Goal: Information Seeking & Learning: Learn about a topic

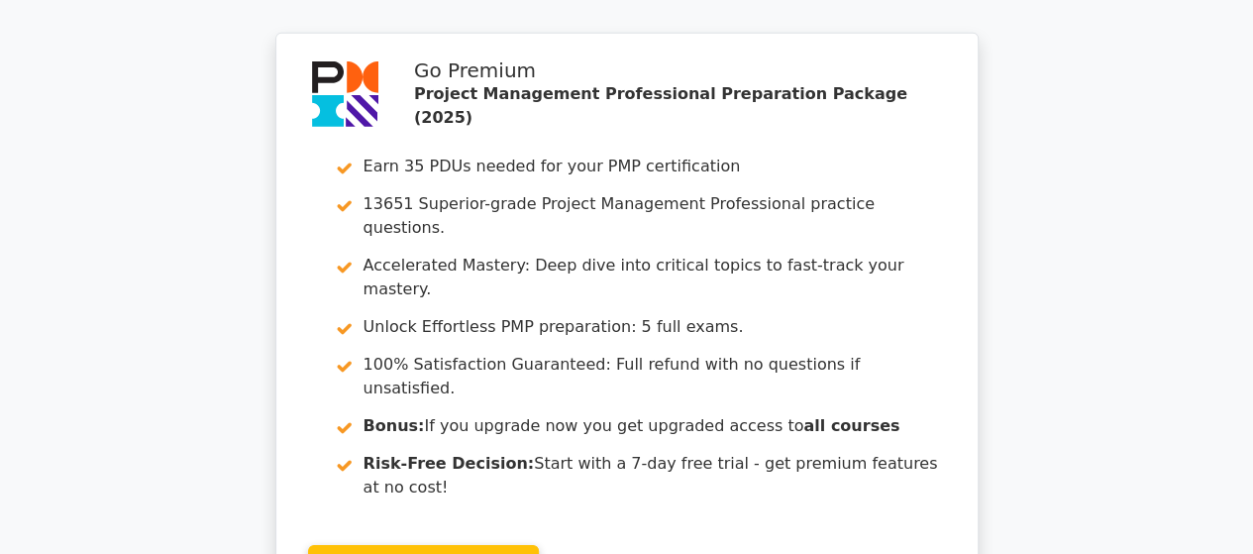
scroll to position [3232, 0]
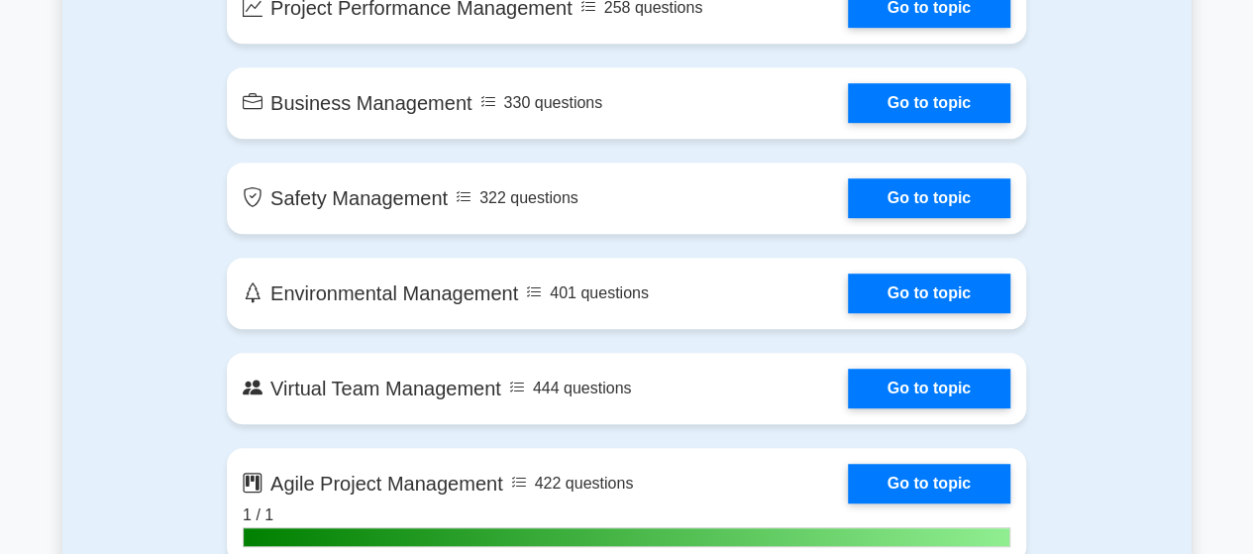
scroll to position [4195, 0]
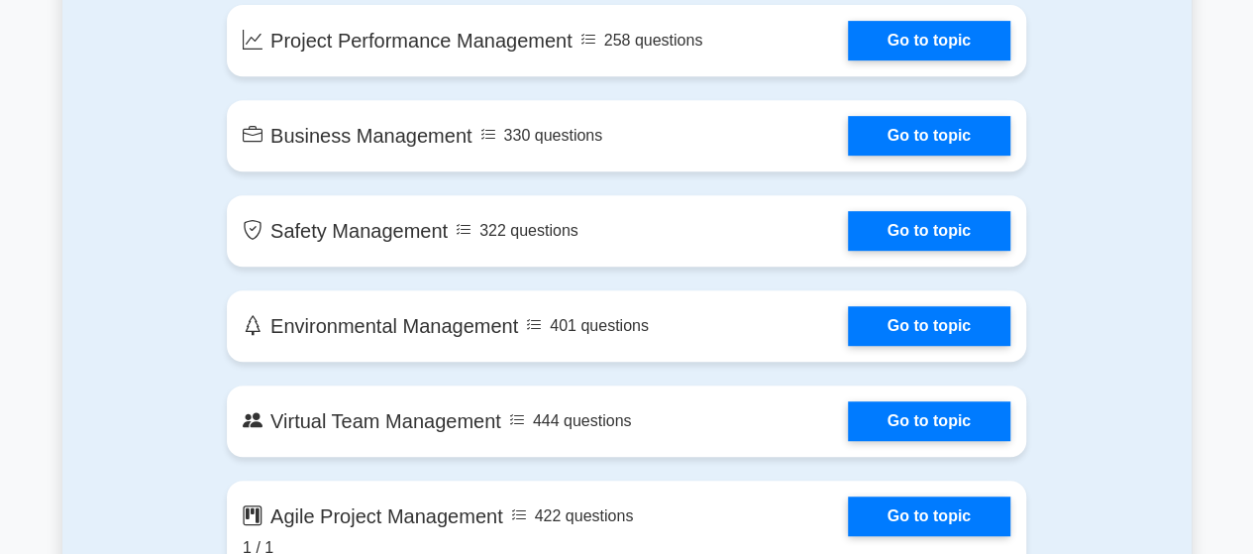
drag, startPoint x: 1262, startPoint y: 30, endPoint x: 1267, endPoint y: 286, distance: 256.7
click at [1252, 286] on html "Go Premium [PERSON_NAME]" at bounding box center [626, 61] width 1253 height 8513
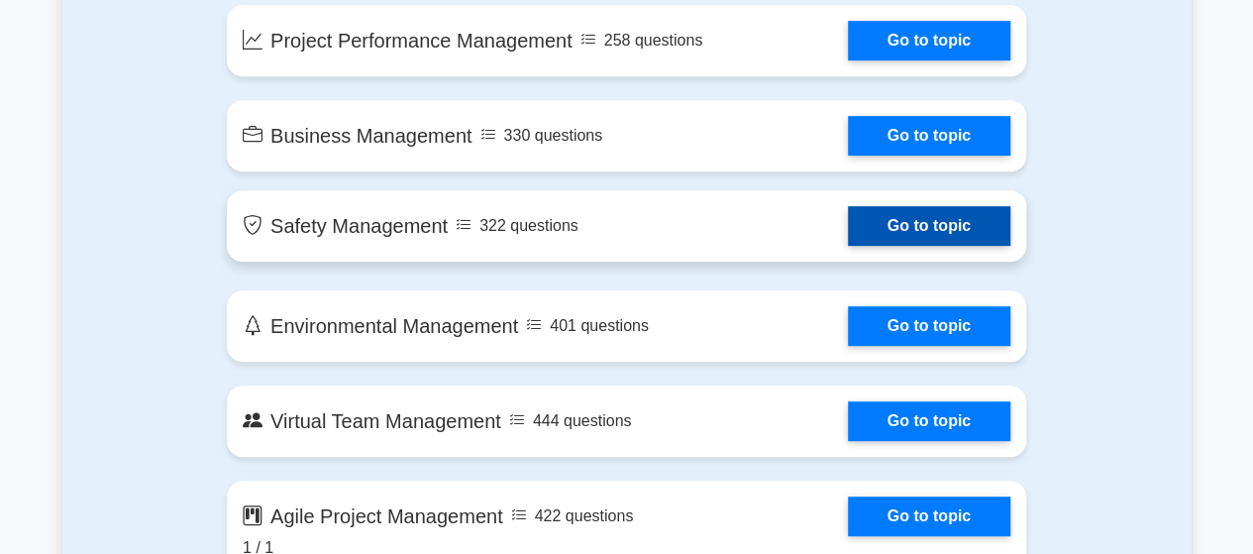
click at [922, 226] on link "Go to topic" at bounding box center [929, 226] width 163 height 40
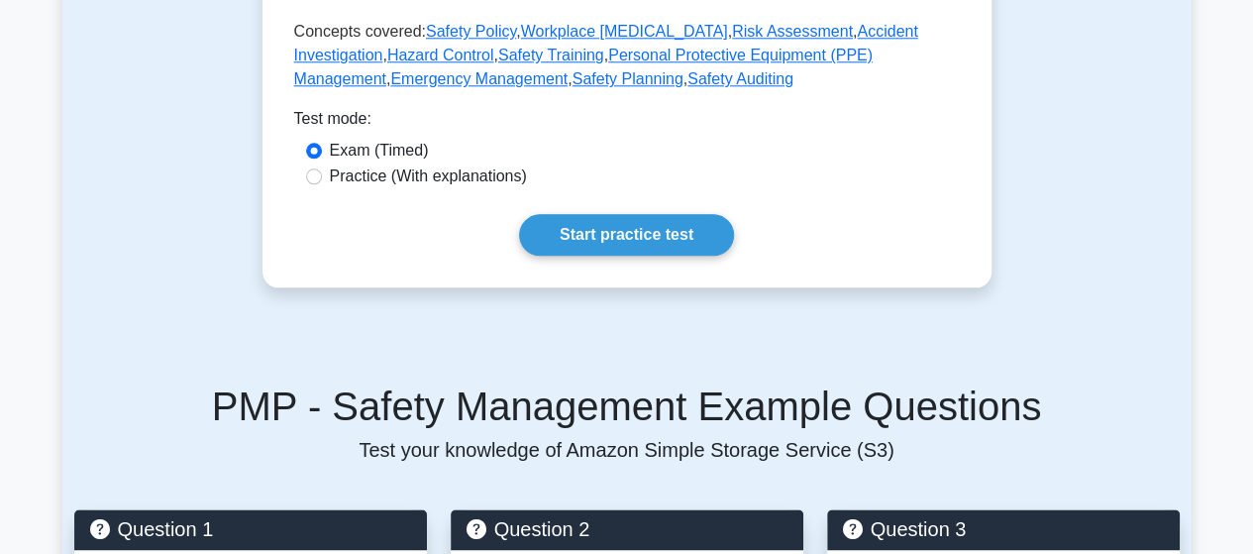
scroll to position [1060, 0]
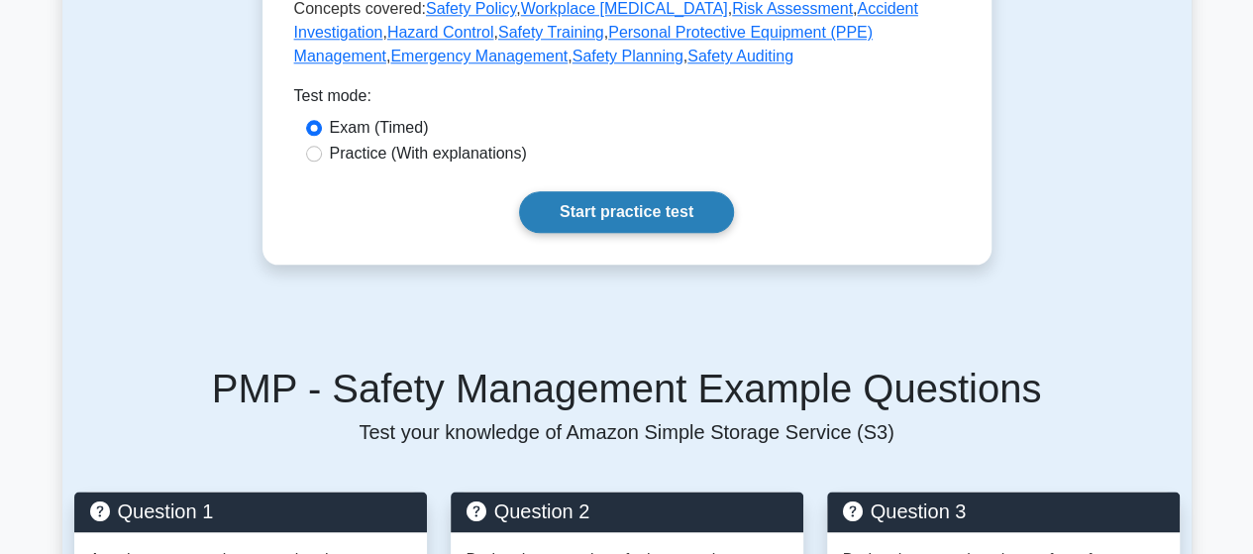
click at [620, 193] on link "Start practice test" at bounding box center [626, 212] width 215 height 42
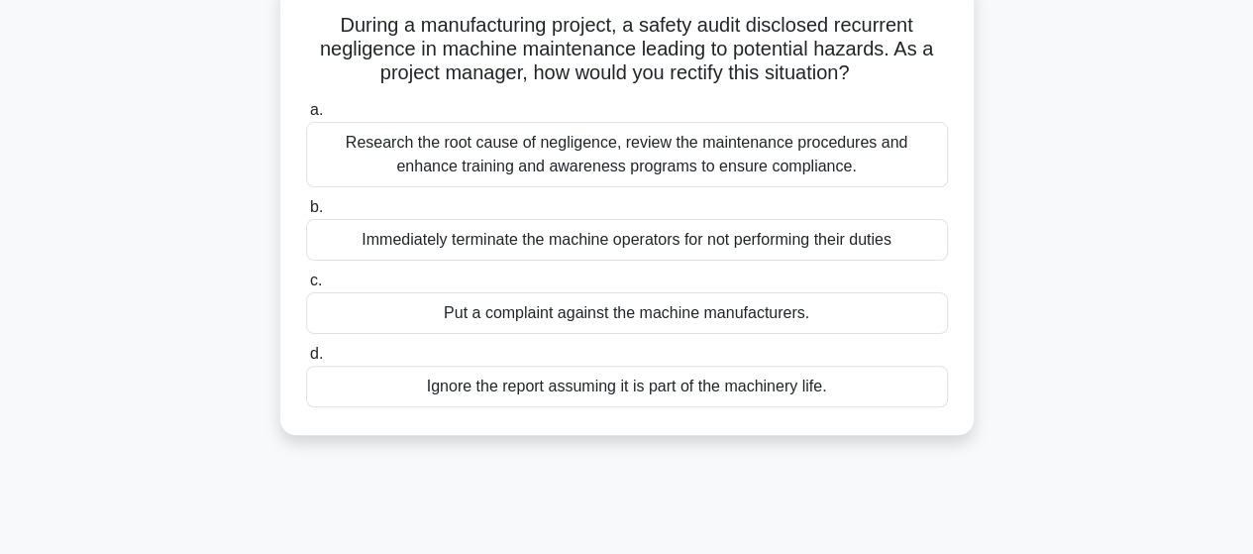
scroll to position [133, 0]
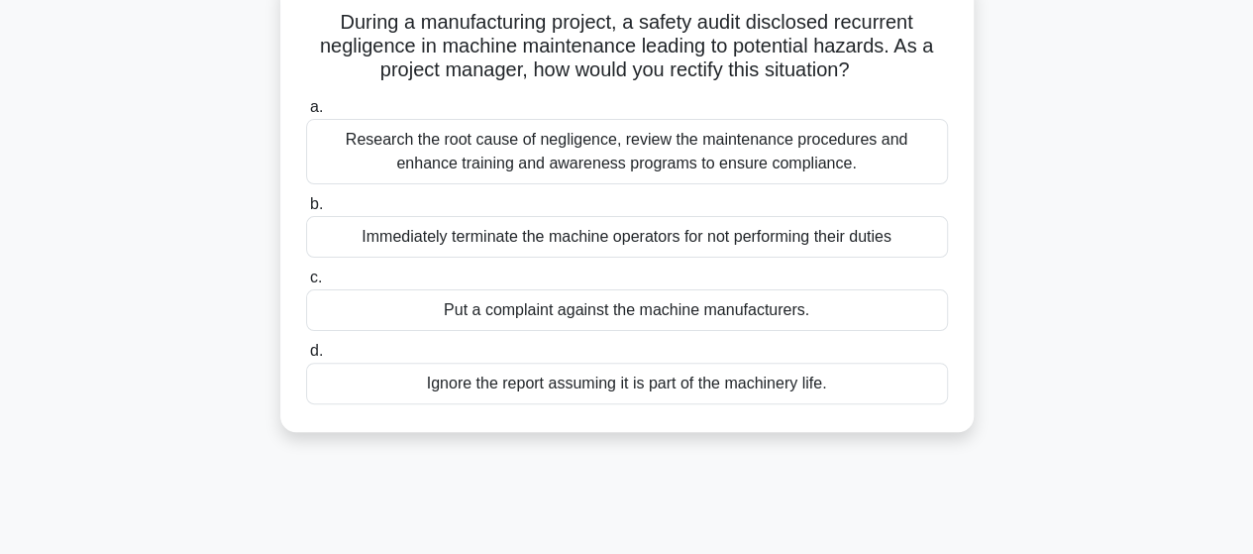
click at [656, 154] on div "Research the root cause of negligence, review the maintenance procedures and en…" at bounding box center [627, 151] width 642 height 65
click at [306, 114] on input "a. Research the root cause of negligence, review the maintenance procedures and…" at bounding box center [306, 107] width 0 height 13
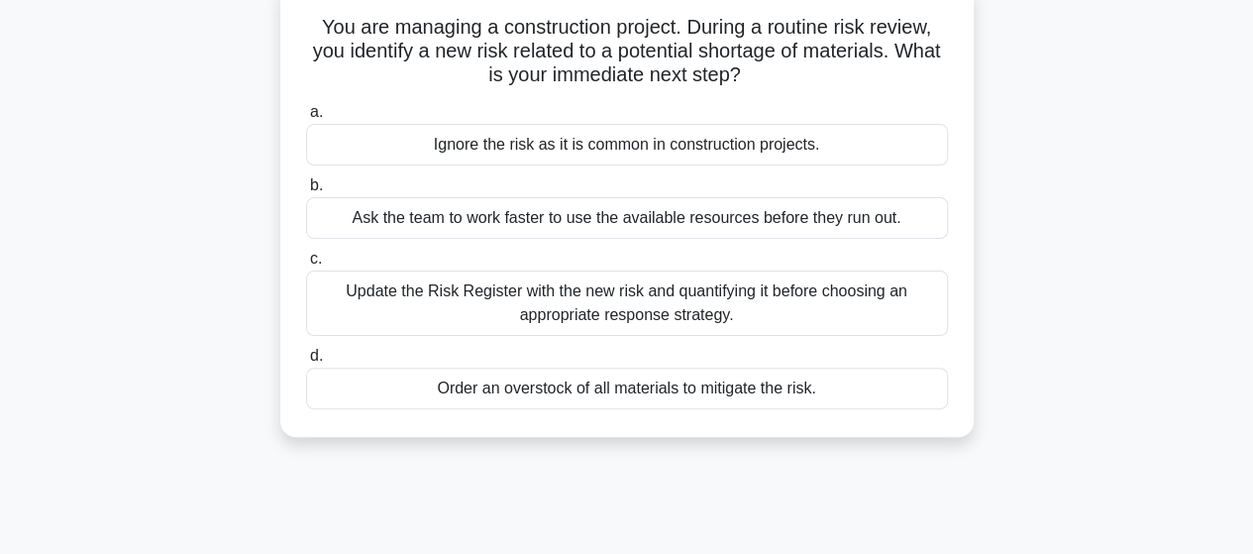
scroll to position [0, 0]
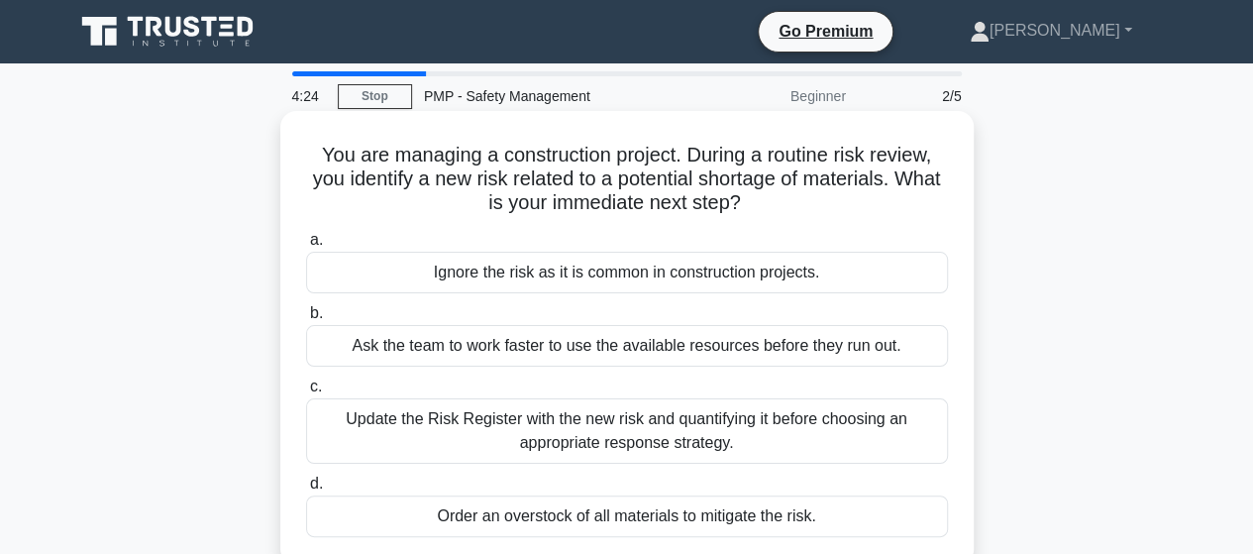
click at [699, 433] on div "Update the Risk Register with the new risk and quantifying it before choosing a…" at bounding box center [627, 430] width 642 height 65
click at [306, 393] on input "c. Update the Risk Register with the new risk and quantifying it before choosin…" at bounding box center [306, 386] width 0 height 13
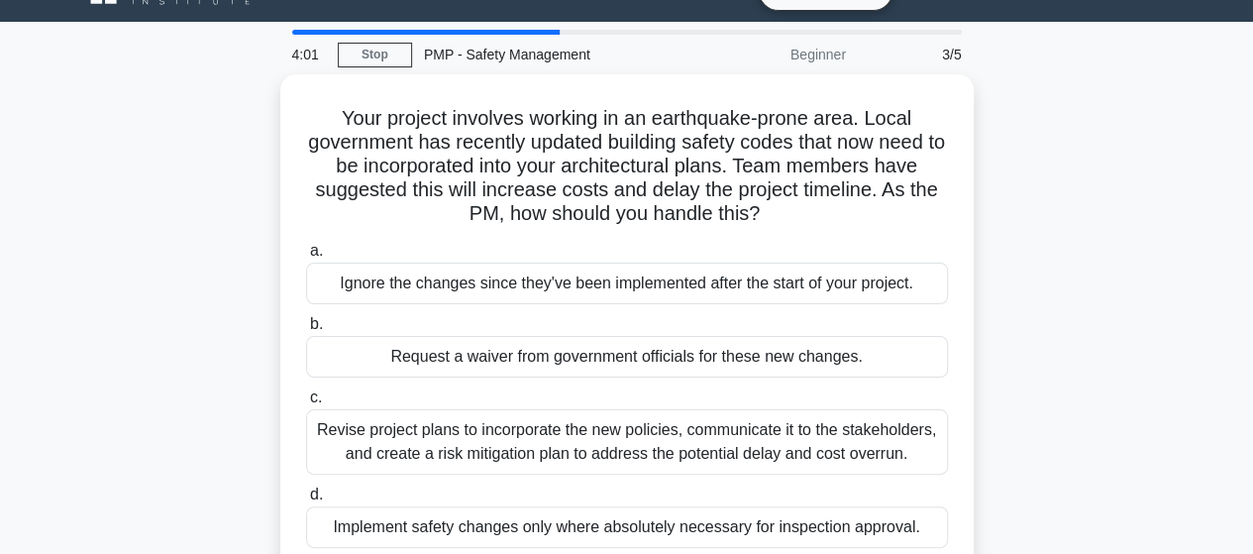
scroll to position [79, 0]
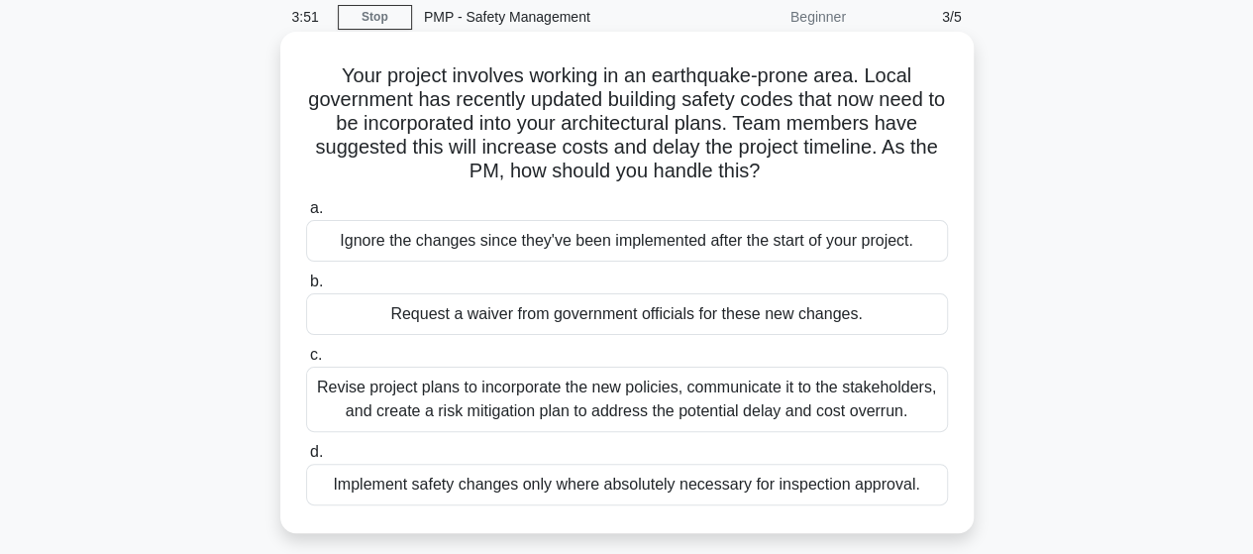
click at [697, 403] on div "Revise project plans to incorporate the new policies, communicate it to the sta…" at bounding box center [627, 399] width 642 height 65
click at [306, 362] on input "c. Revise project plans to incorporate the new policies, communicate it to the …" at bounding box center [306, 355] width 0 height 13
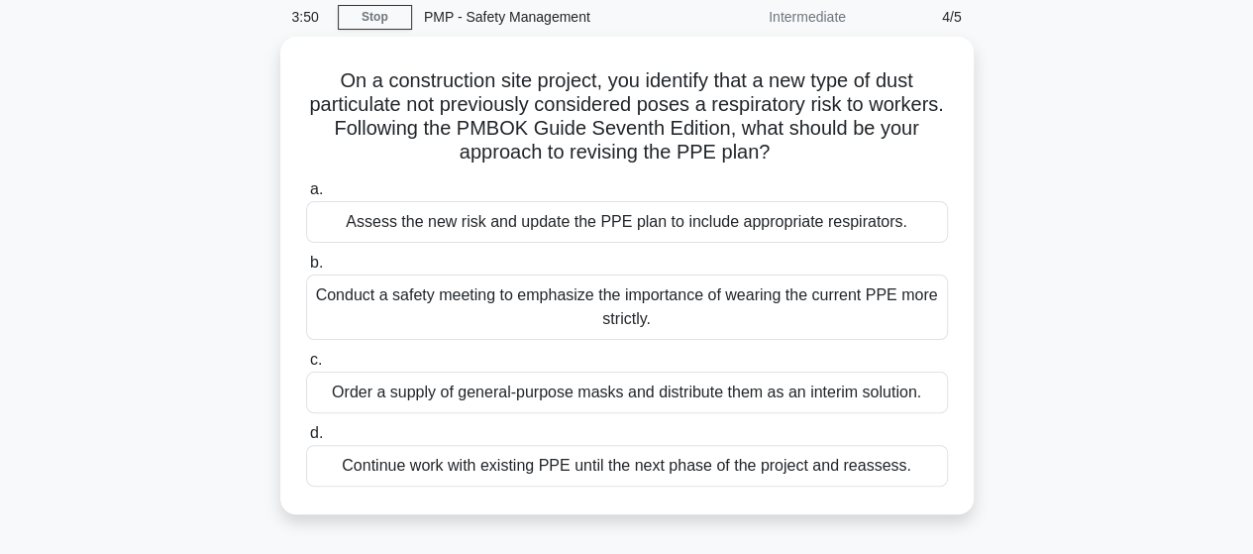
scroll to position [0, 0]
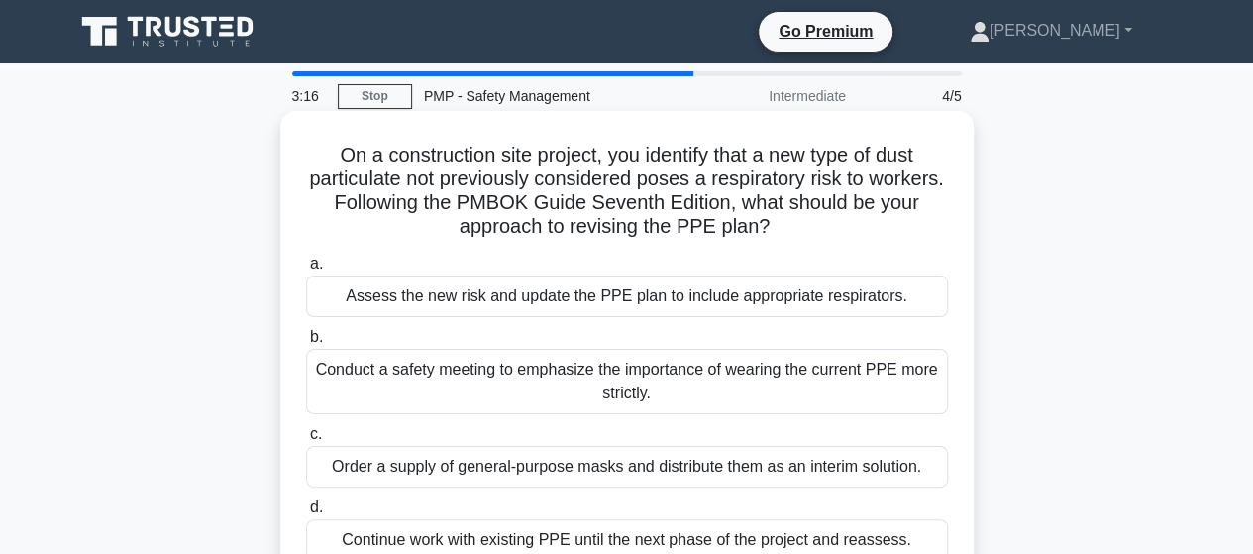
click at [807, 296] on div "Assess the new risk and update the PPE plan to include appropriate respirators." at bounding box center [627, 296] width 642 height 42
click at [306, 271] on input "a. Assess the new risk and update the PPE plan to include appropriate respirato…" at bounding box center [306, 264] width 0 height 13
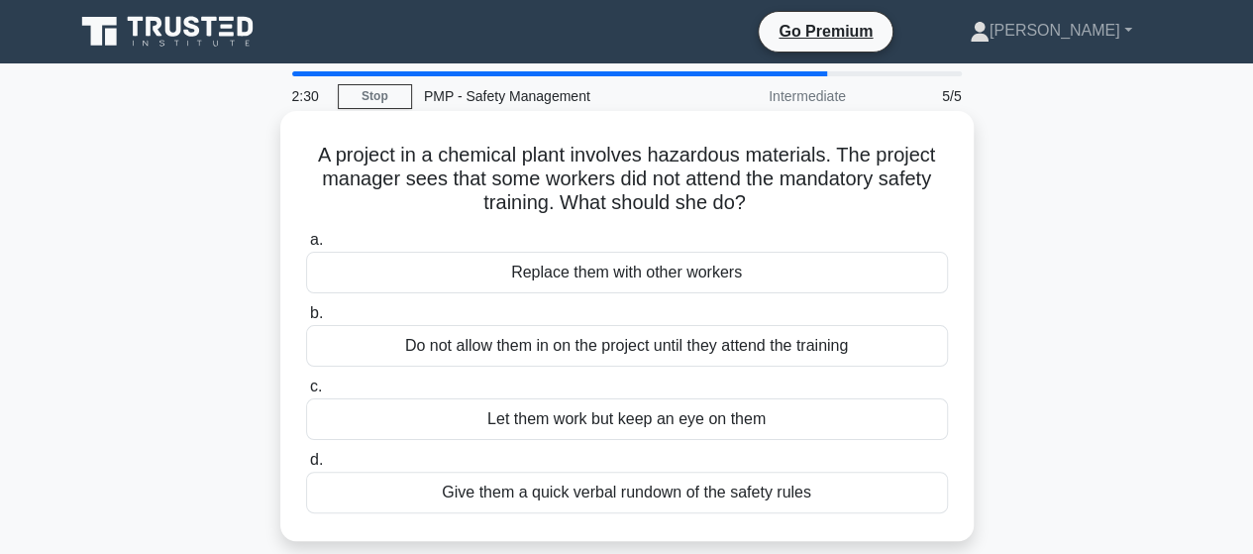
click at [660, 351] on div "Do not allow them in on the project until they attend the training" at bounding box center [627, 346] width 642 height 42
click at [306, 320] on input "b. Do not allow them in on the project until they attend the training" at bounding box center [306, 313] width 0 height 13
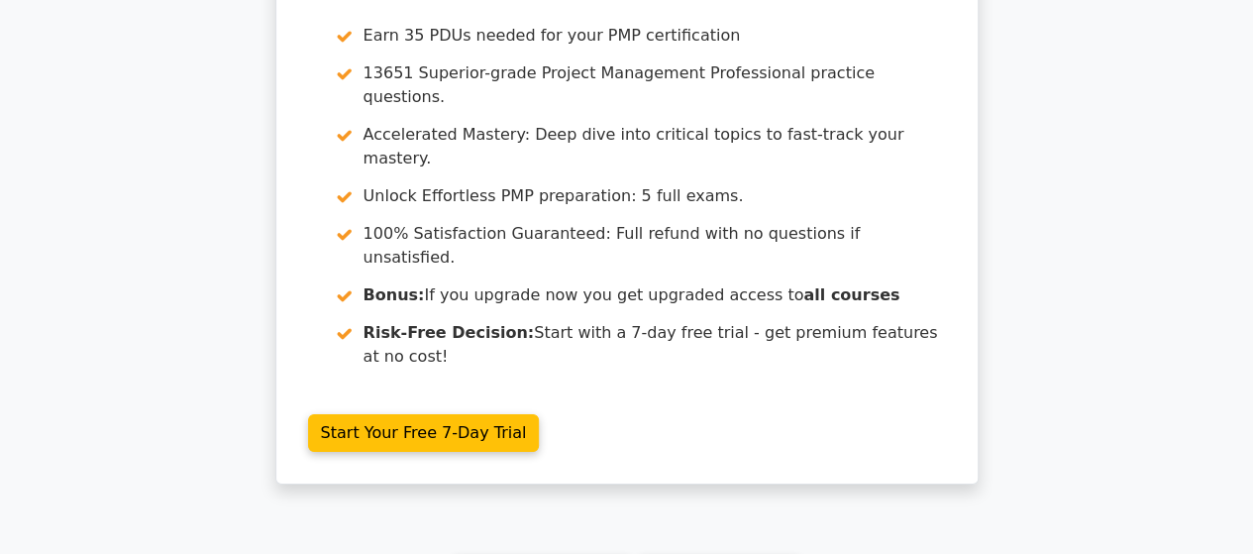
scroll to position [3371, 0]
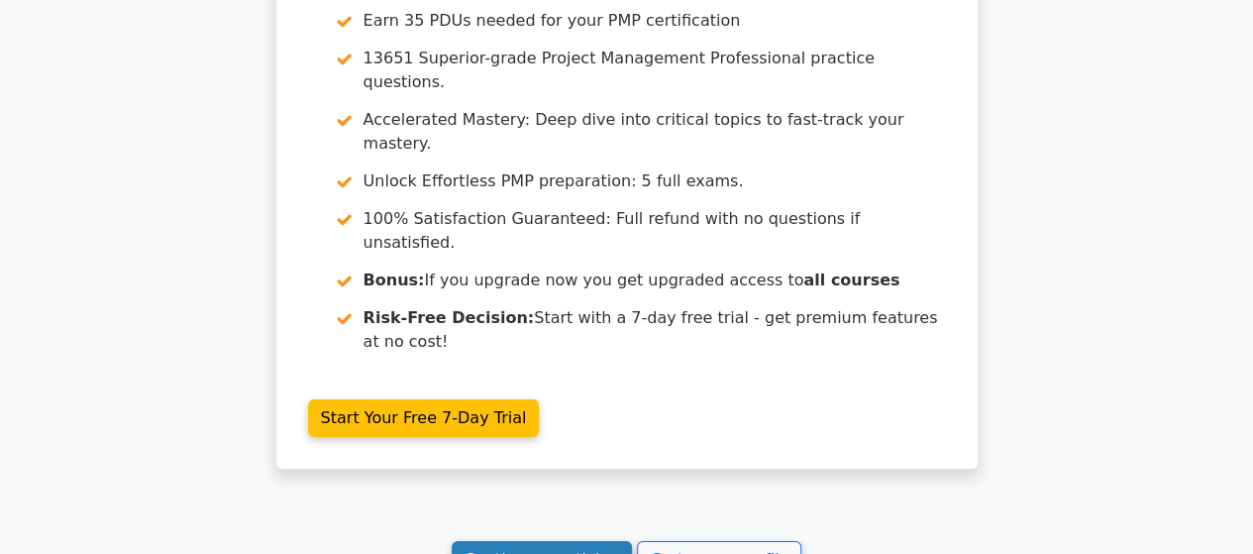
click at [525, 541] on link "Continue practicing" at bounding box center [542, 560] width 181 height 38
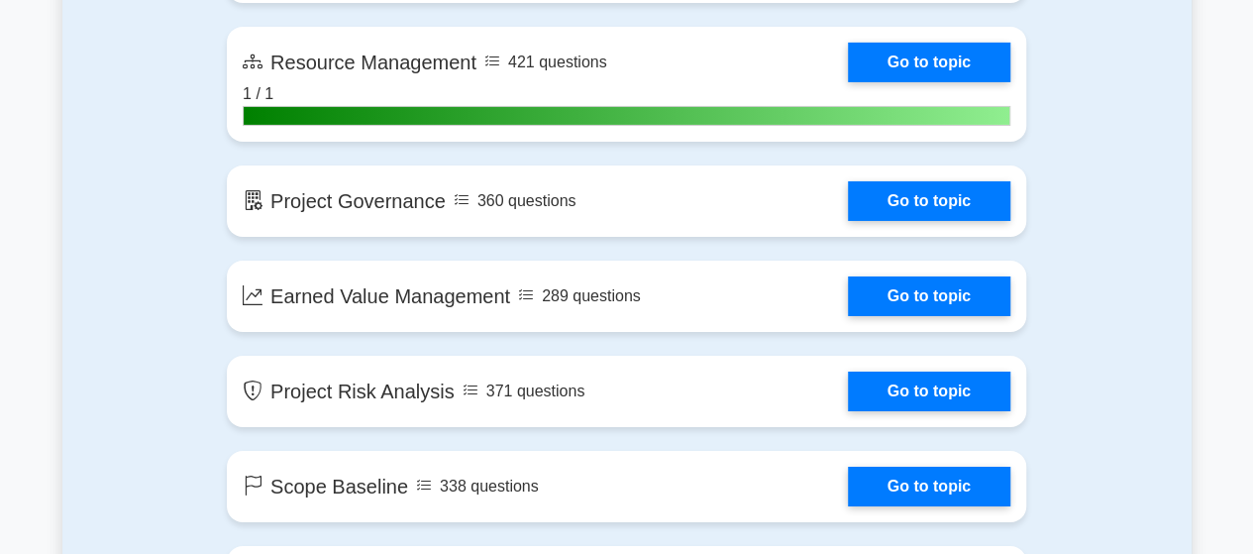
scroll to position [3347, 0]
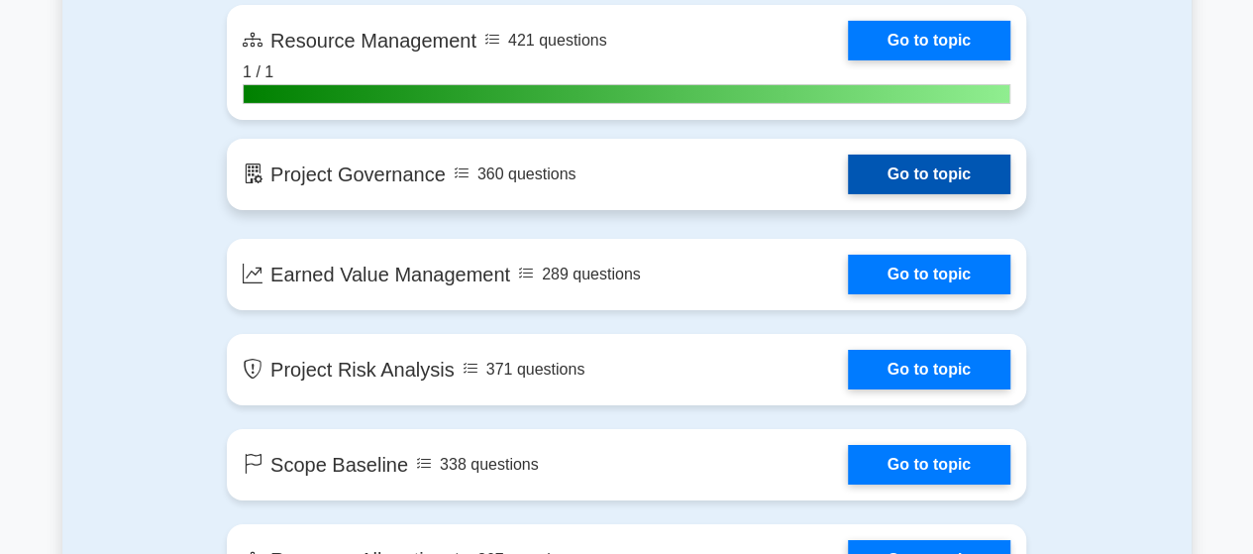
click at [936, 171] on link "Go to topic" at bounding box center [929, 175] width 163 height 40
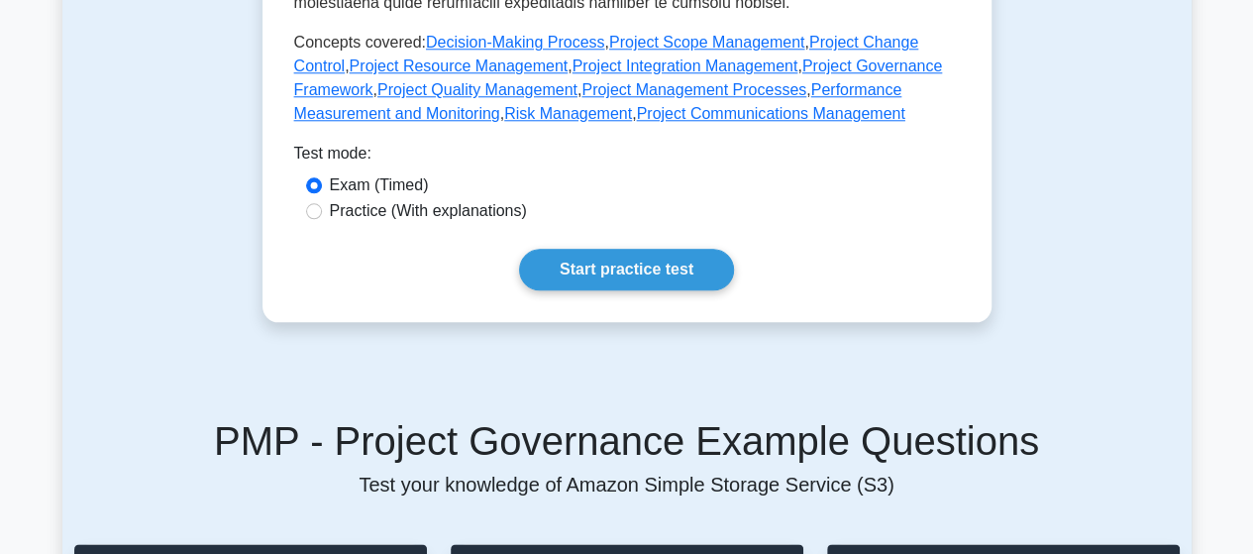
scroll to position [1016, 0]
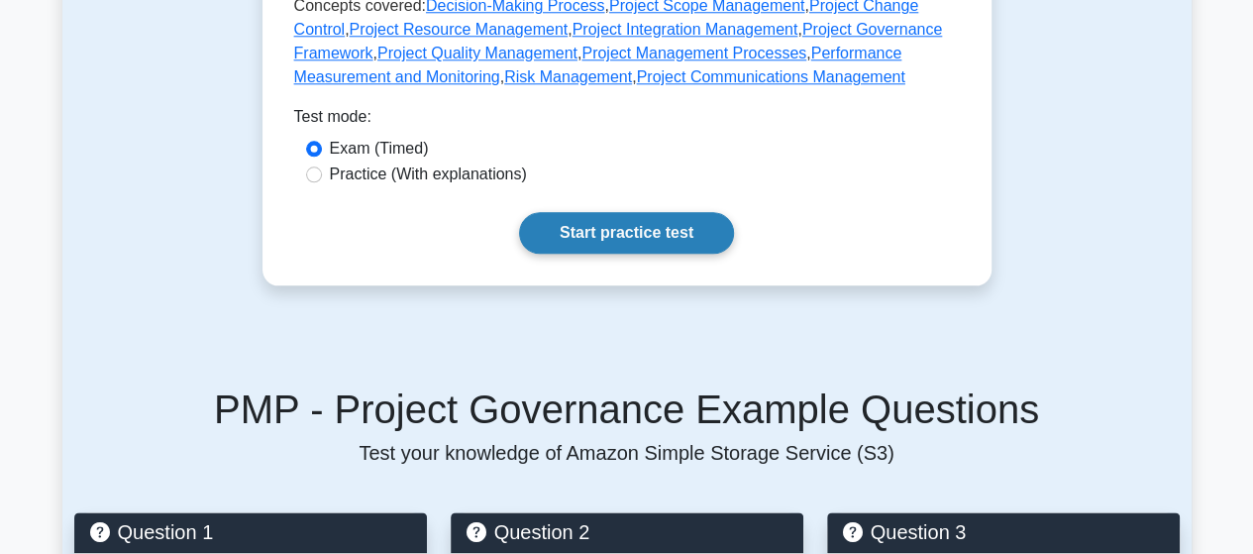
click at [598, 212] on link "Start practice test" at bounding box center [626, 233] width 215 height 42
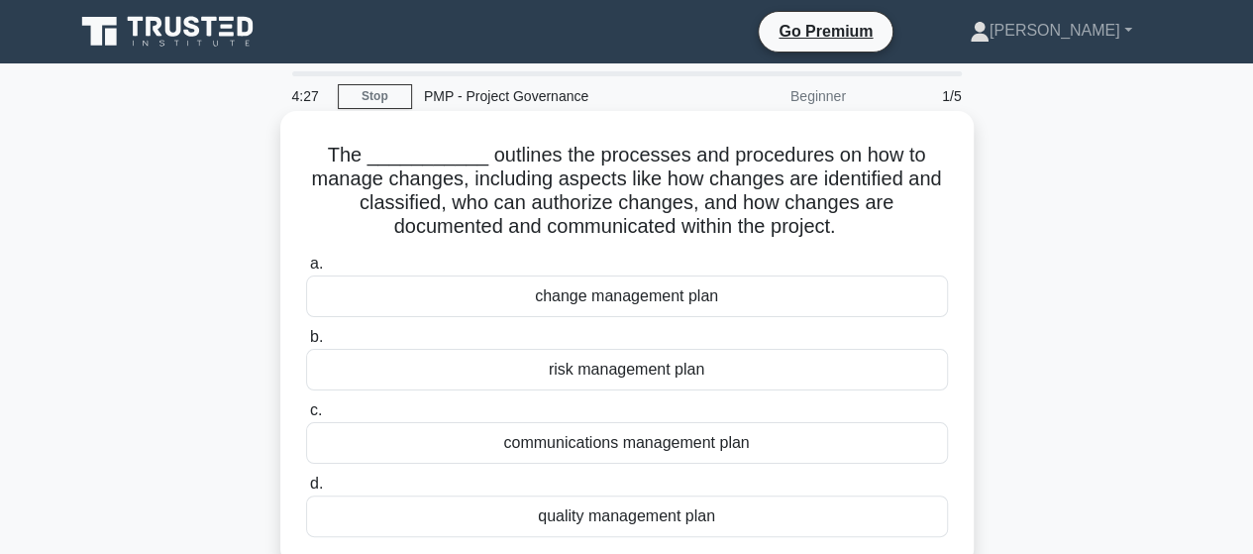
click at [577, 303] on div "change management plan" at bounding box center [627, 296] width 642 height 42
click at [306, 271] on input "a. change management plan" at bounding box center [306, 264] width 0 height 13
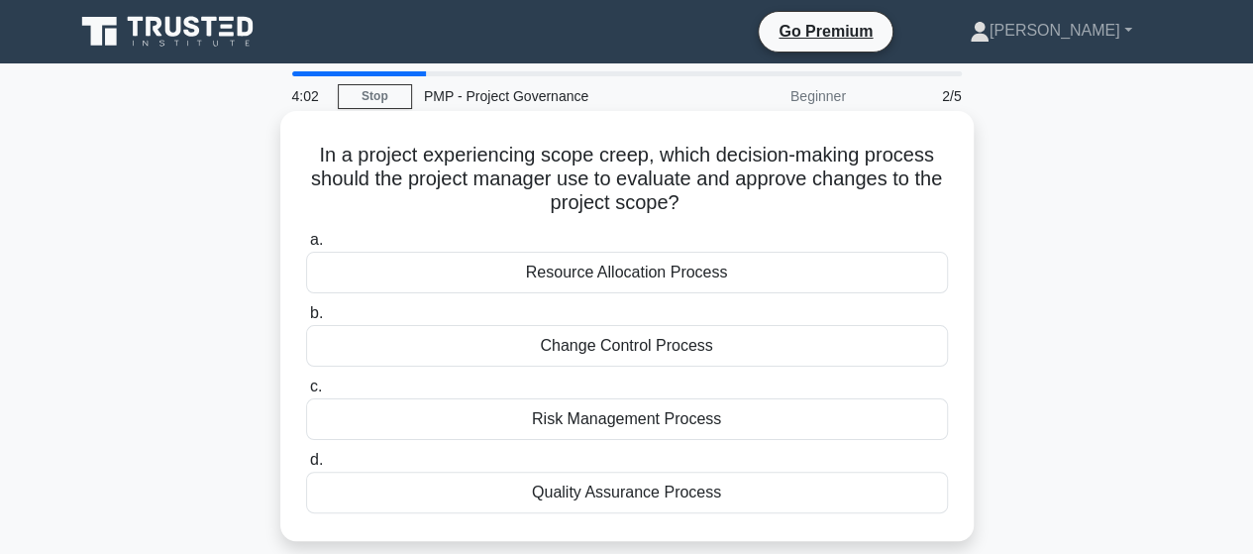
click at [600, 272] on div "Resource Allocation Process" at bounding box center [627, 273] width 642 height 42
click at [306, 247] on input "a. Resource Allocation Process" at bounding box center [306, 240] width 0 height 13
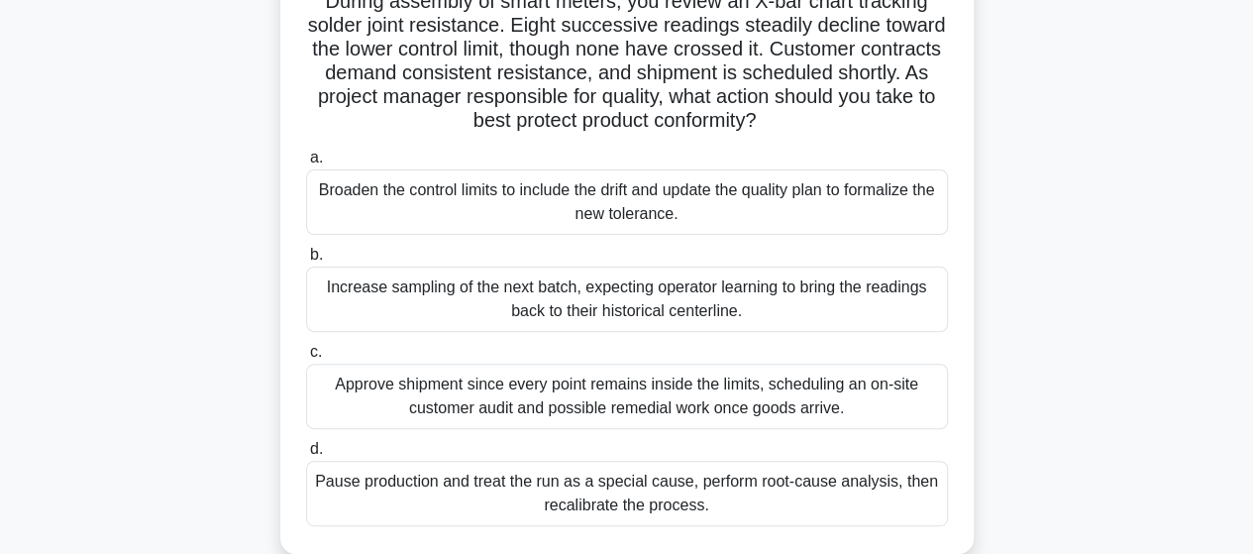
scroll to position [198, 0]
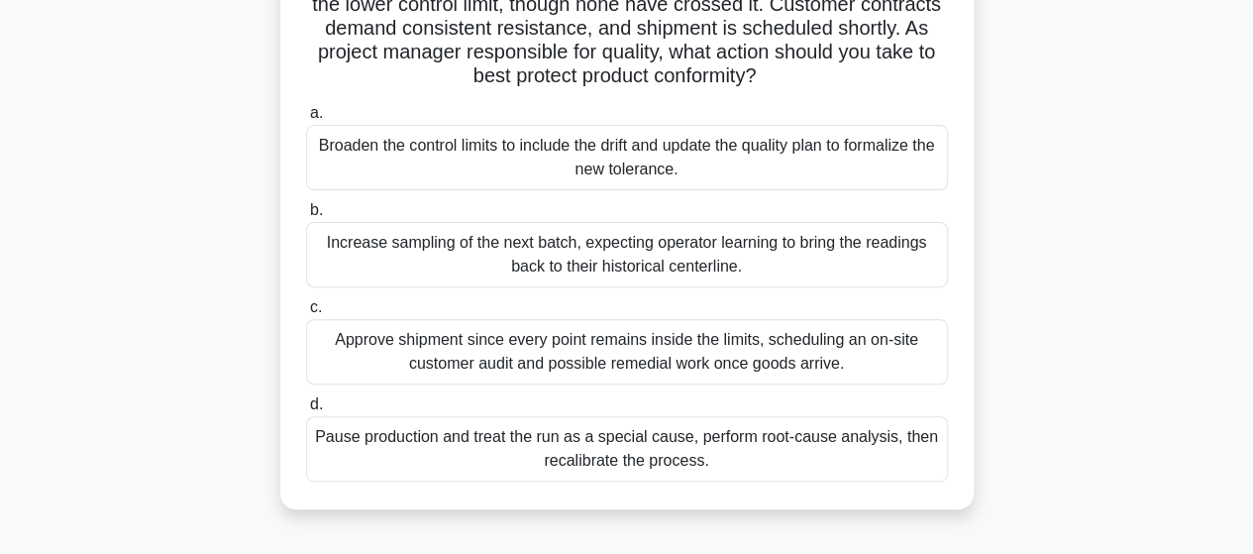
click at [564, 344] on div "Approve shipment since every point remains inside the limits, scheduling an on-…" at bounding box center [627, 351] width 642 height 65
click at [306, 314] on input "c. Approve shipment since every point remains inside the limits, scheduling an …" at bounding box center [306, 307] width 0 height 13
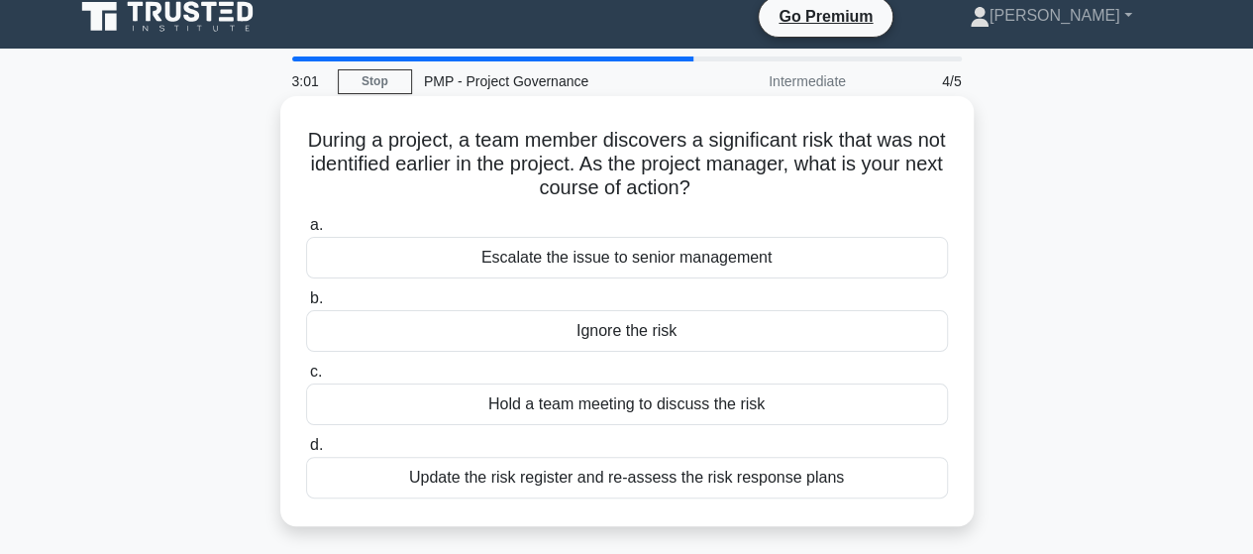
scroll to position [0, 0]
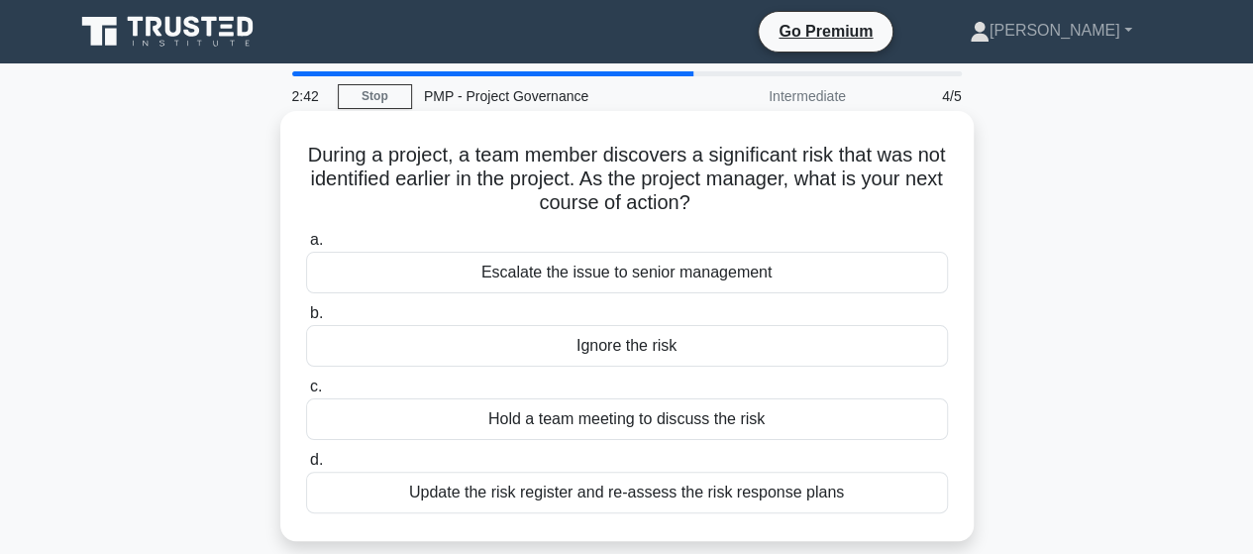
click at [604, 496] on div "Update the risk register and re-assess the risk response plans" at bounding box center [627, 493] width 642 height 42
click at [306, 467] on input "d. Update the risk register and re-assess the risk response plans" at bounding box center [306, 460] width 0 height 13
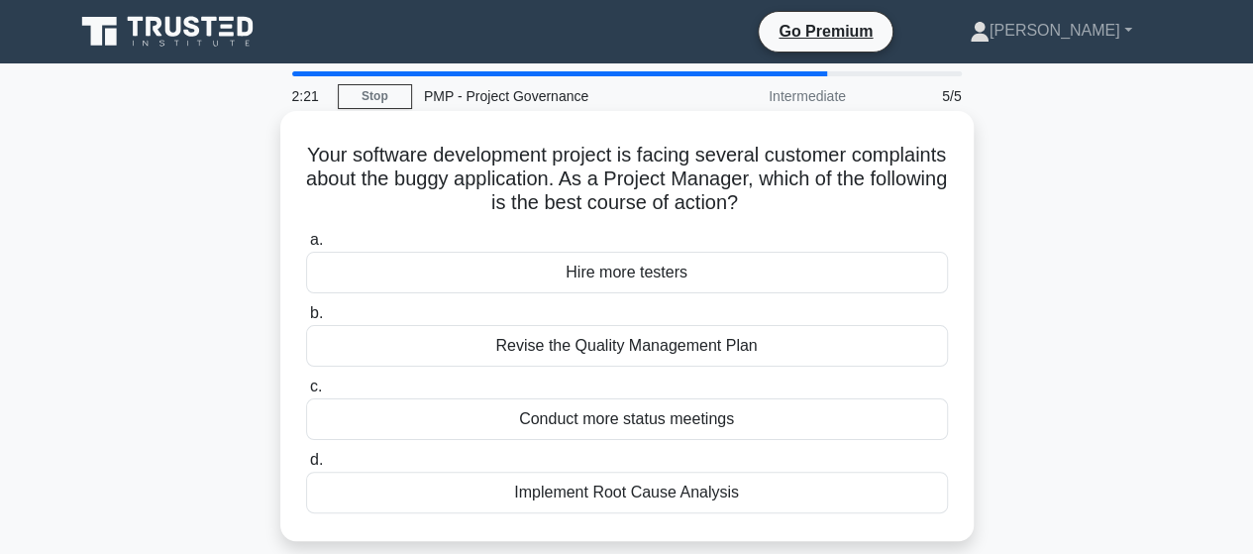
click at [646, 346] on div "Revise the Quality Management Plan" at bounding box center [627, 346] width 642 height 42
click at [306, 320] on input "b. Revise the Quality Management Plan" at bounding box center [306, 313] width 0 height 13
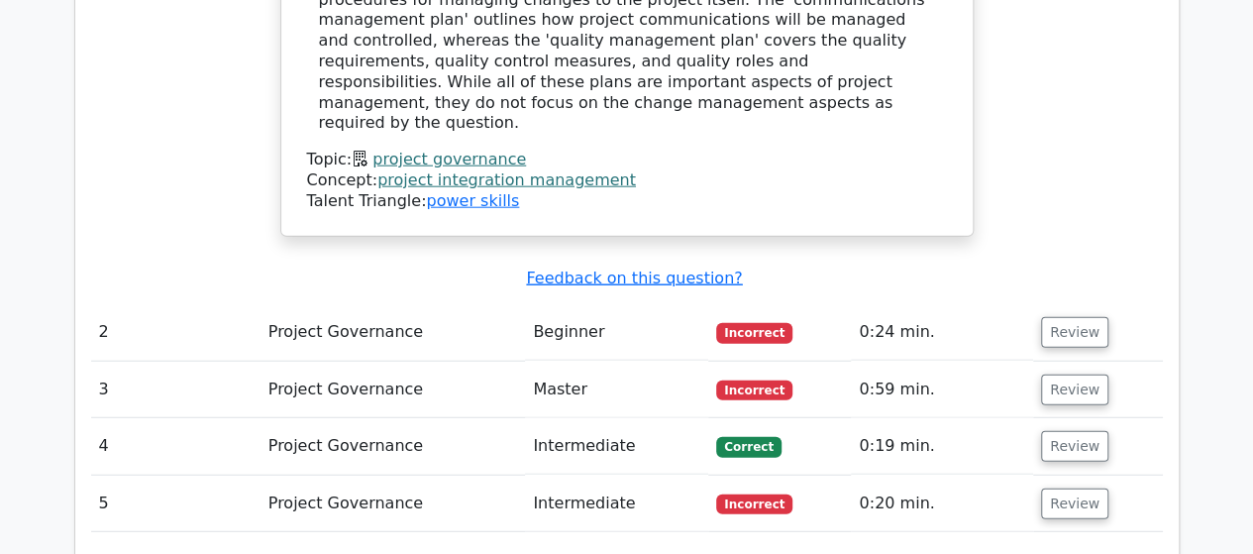
scroll to position [2391, 0]
